Goal: Transaction & Acquisition: Book appointment/travel/reservation

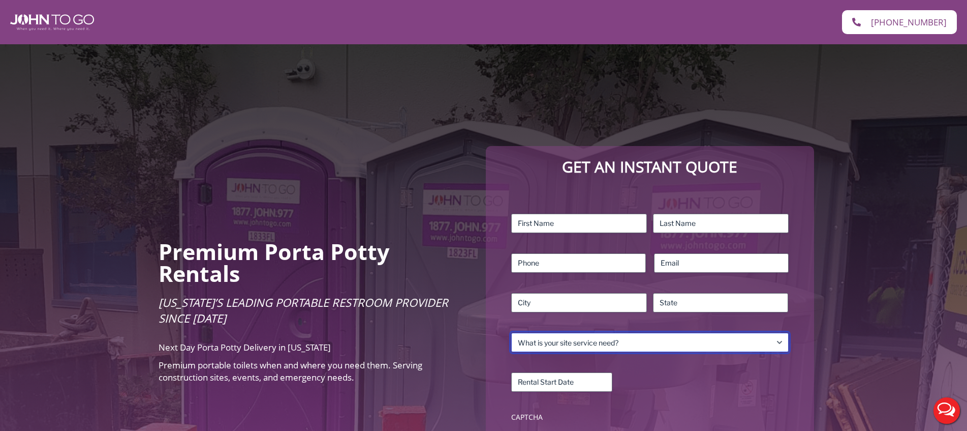
click at [626, 332] on select "What is your site service need? Consumer Construction – Commercial Construction…" at bounding box center [649, 341] width 277 height 19
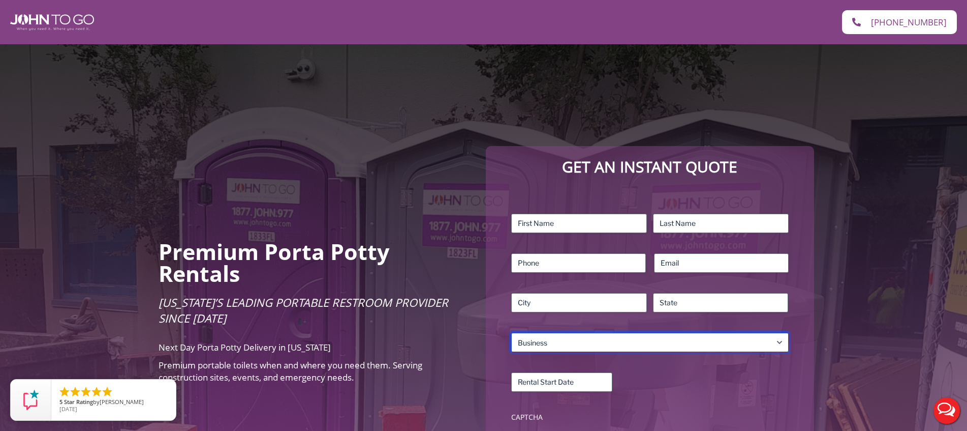
click at [511, 332] on select "What is your site service need? Consumer Construction – Commercial Construction…" at bounding box center [649, 341] width 277 height 19
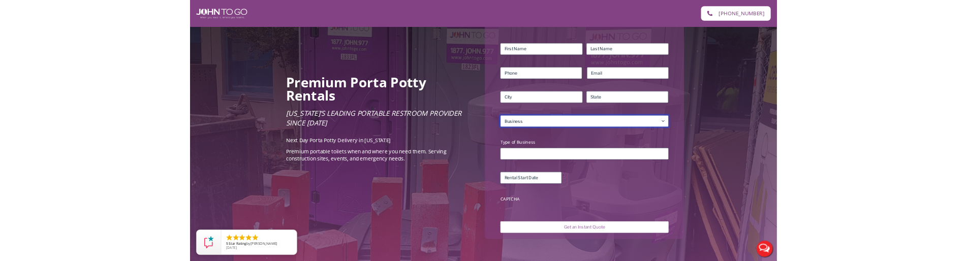
scroll to position [162, 0]
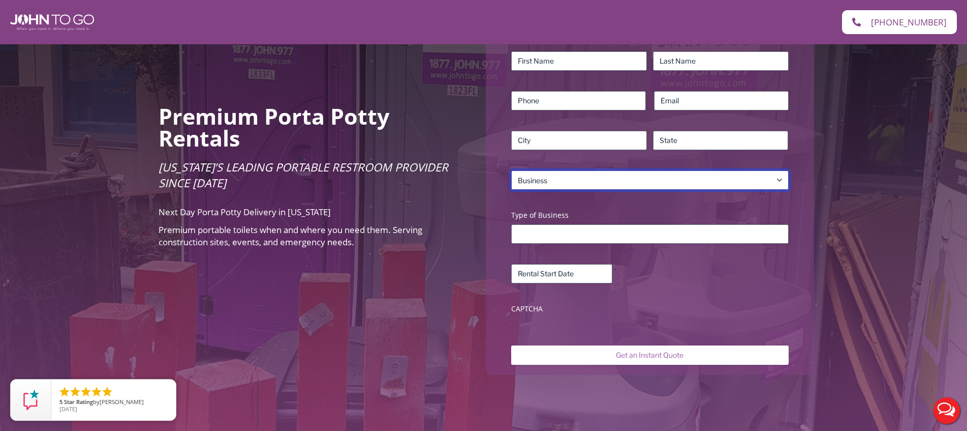
click at [552, 176] on select "What is your site service need? Consumer Construction – Commercial Construction…" at bounding box center [649, 179] width 277 height 19
click at [511, 170] on select "What is your site service need? Consumer Construction – Commercial Construction…" at bounding box center [649, 179] width 277 height 19
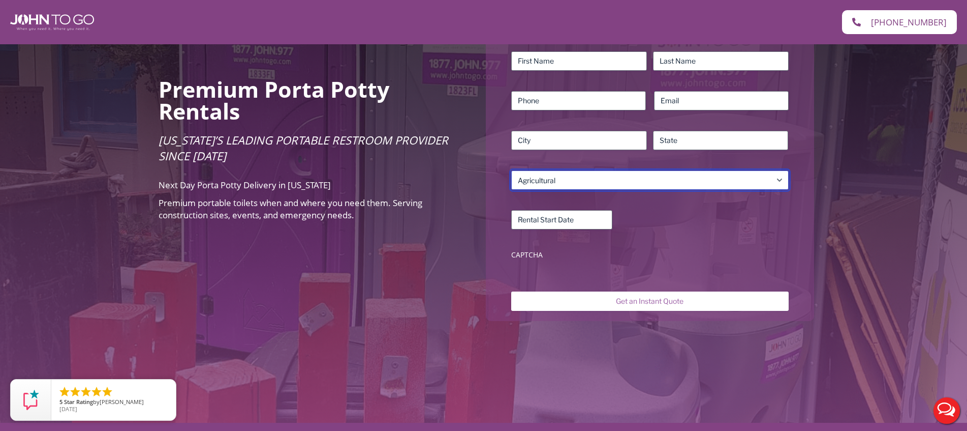
click at [550, 172] on select "What is your site service need? Consumer Construction – Commercial Construction…" at bounding box center [649, 179] width 277 height 19
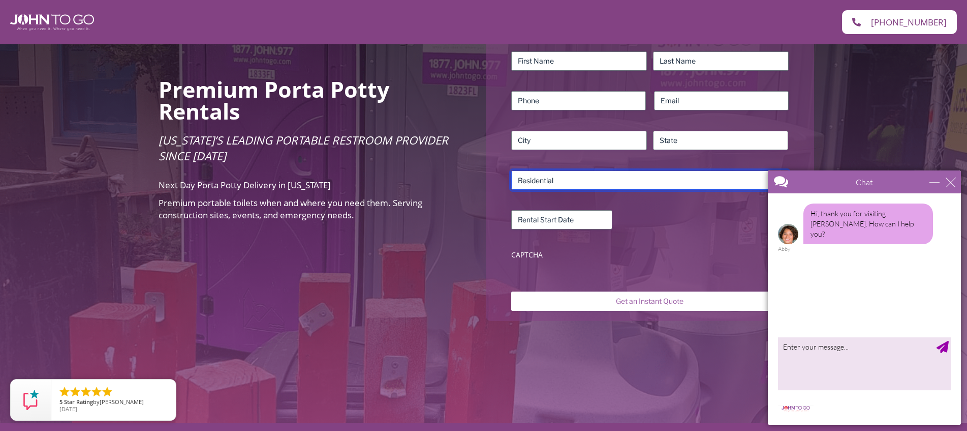
click at [511, 170] on select "What is your site service need? Consumer Construction – Commercial Construction…" at bounding box center [649, 179] width 277 height 19
click at [553, 170] on select "What is your site service need? Consumer Construction – Commercial Construction…" at bounding box center [649, 179] width 277 height 19
click at [511, 170] on select "What is your site service need? Consumer Construction – Commercial Construction…" at bounding box center [649, 179] width 277 height 19
click at [563, 170] on select "What is your site service need? Consumer Construction – Commercial Construction…" at bounding box center [649, 179] width 277 height 19
click at [511, 170] on select "What is your site service need? Consumer Construction – Commercial Construction…" at bounding box center [649, 179] width 277 height 19
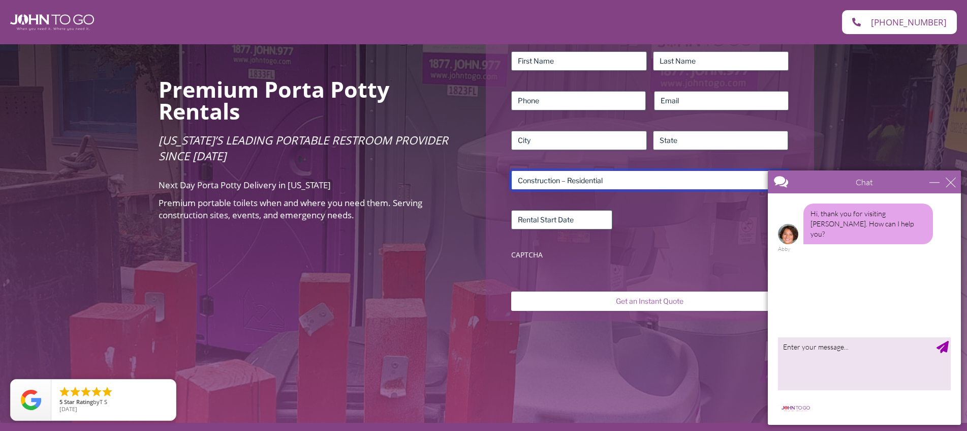
click at [556, 174] on select "What is your site service need? Consumer Construction – Commercial Construction…" at bounding box center [649, 179] width 277 height 19
click at [511, 170] on select "What is your site service need? Consumer Construction – Commercial Construction…" at bounding box center [649, 179] width 277 height 19
click at [556, 170] on select "What is your site service need? Consumer Construction – Commercial Construction…" at bounding box center [649, 179] width 277 height 19
click at [511, 170] on select "What is your site service need? Consumer Construction – Commercial Construction…" at bounding box center [649, 179] width 277 height 19
click at [555, 171] on select "What is your site service need? Consumer Construction – Commercial Construction…" at bounding box center [649, 179] width 277 height 19
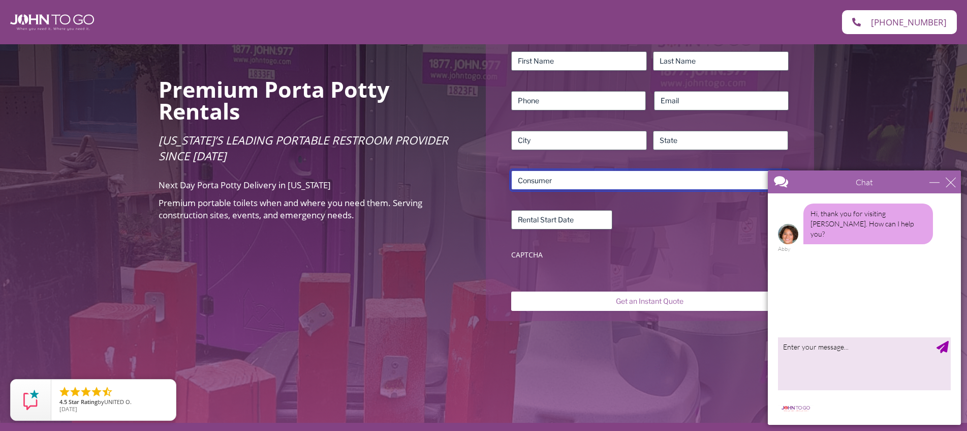
click at [511, 170] on select "What is your site service need? Consumer Construction – Commercial Construction…" at bounding box center [649, 179] width 277 height 19
click at [556, 170] on select "What is your site service need? Consumer Construction – Commercial Construction…" at bounding box center [649, 179] width 277 height 19
select select "Business"
click at [511, 170] on select "What is your site service need? Consumer Construction – Commercial Construction…" at bounding box center [649, 179] width 277 height 19
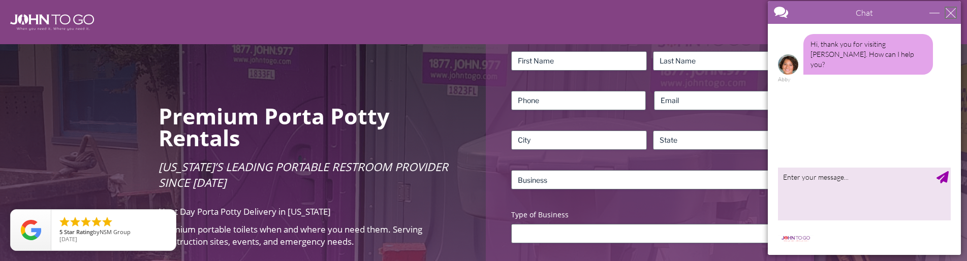
click at [954, 15] on div "close" at bounding box center [951, 13] width 10 height 10
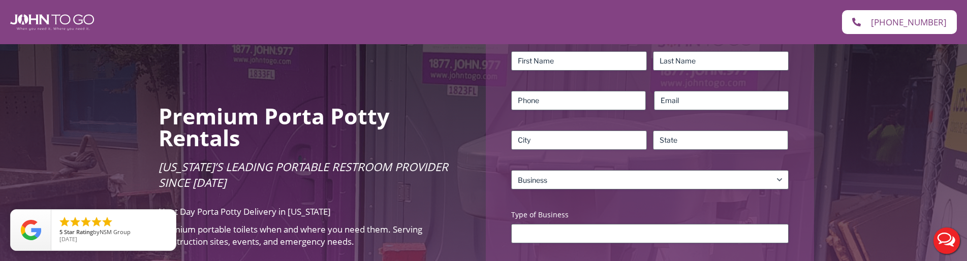
scroll to position [0, 0]
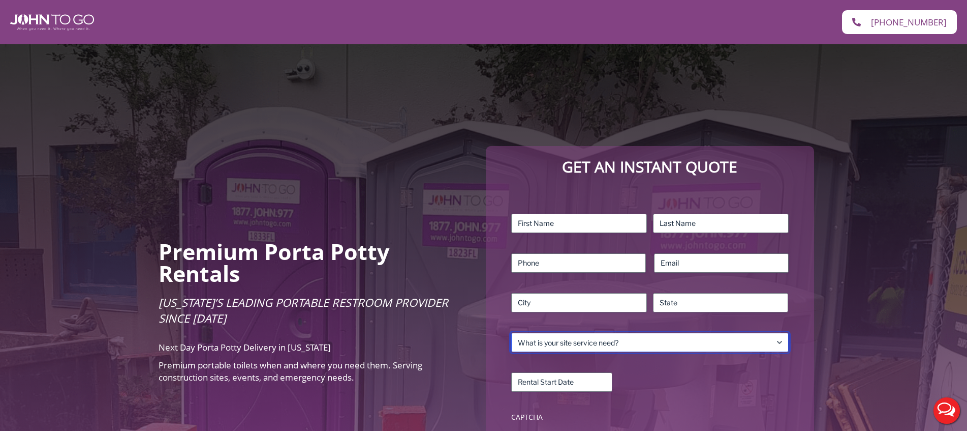
click at [527, 332] on select "What is your site service need? Consumer Construction – Commercial Construction…" at bounding box center [649, 341] width 277 height 19
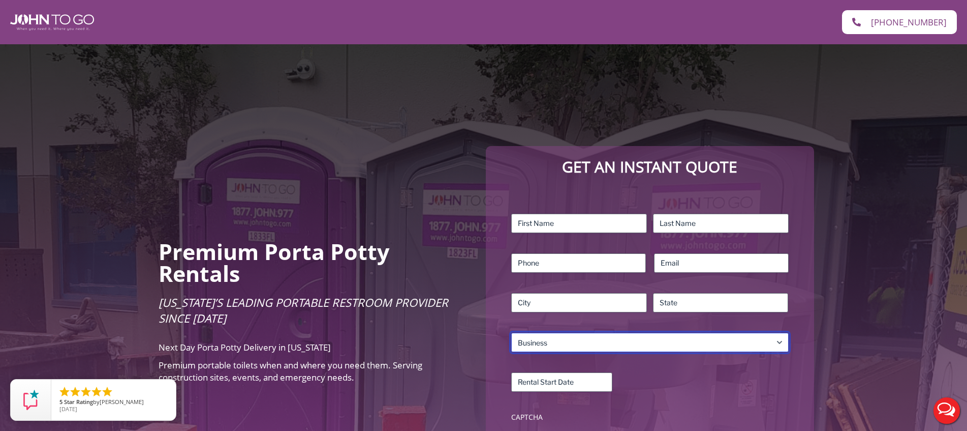
click at [511, 332] on select "What is your site service need? Consumer Construction – Commercial Construction…" at bounding box center [649, 341] width 277 height 19
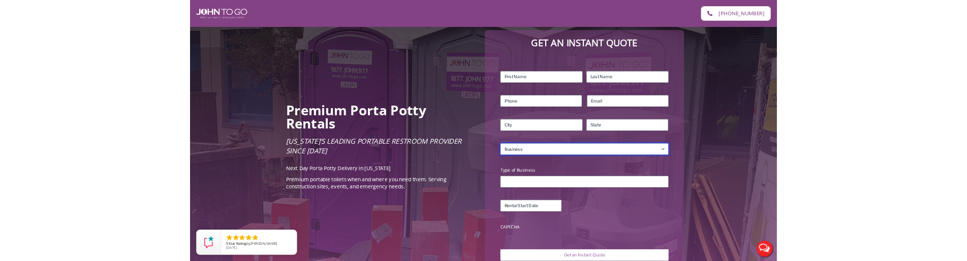
scroll to position [166, 0]
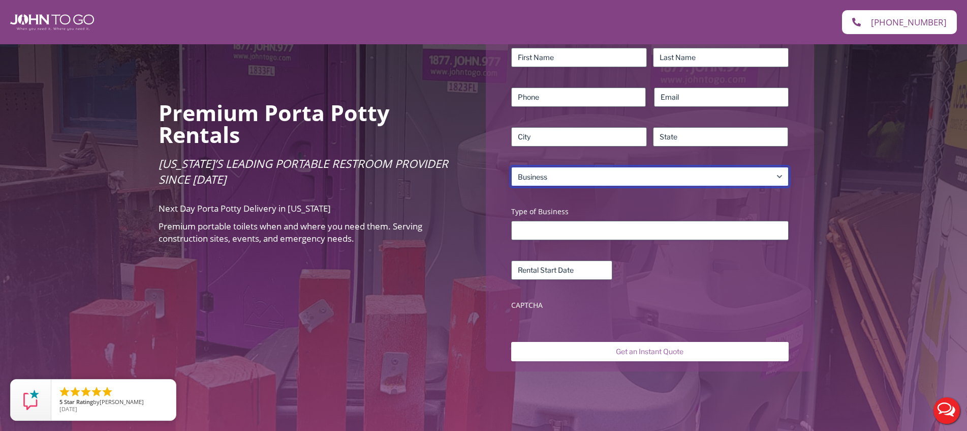
click at [564, 167] on select "What is your site service need? Consumer Construction – Commercial Construction…" at bounding box center [649, 176] width 277 height 19
click at [551, 167] on select "What is your site service need? Consumer Construction – Commercial Construction…" at bounding box center [649, 176] width 277 height 19
click at [511, 167] on select "What is your site service need? Consumer Construction – Commercial Construction…" at bounding box center [649, 176] width 277 height 19
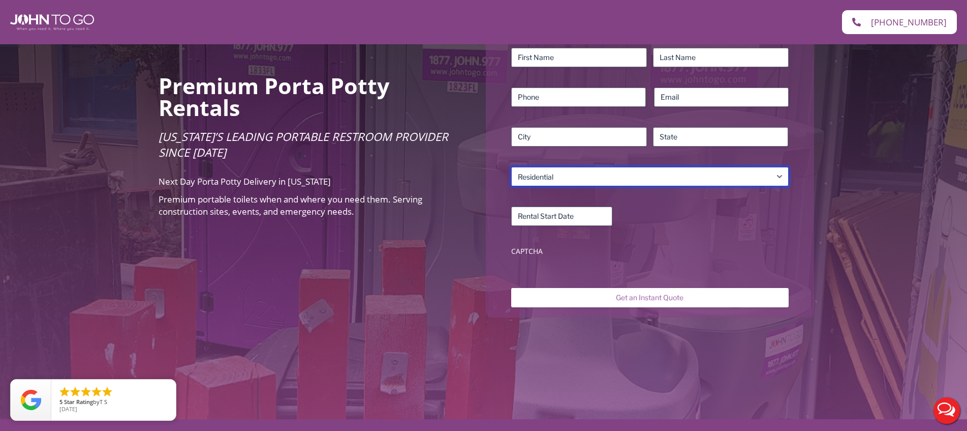
click at [537, 168] on select "What is your site service need? Consumer Construction – Commercial Construction…" at bounding box center [649, 176] width 277 height 19
select select "Event"
click at [511, 167] on select "What is your site service need? Consumer Construction – Commercial Construction…" at bounding box center [649, 176] width 277 height 19
